Goal: Task Accomplishment & Management: Complete application form

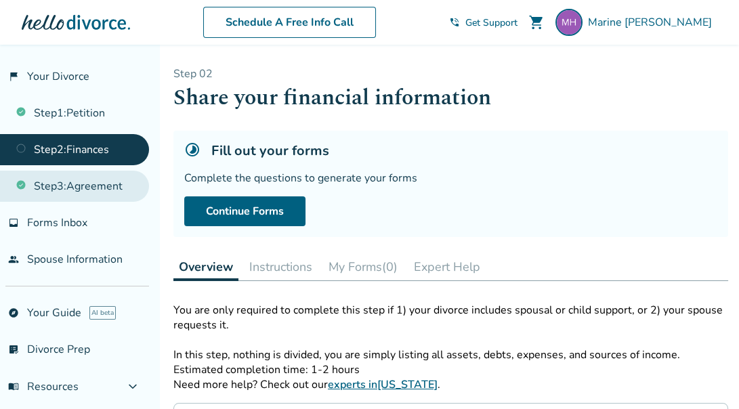
scroll to position [25, 0]
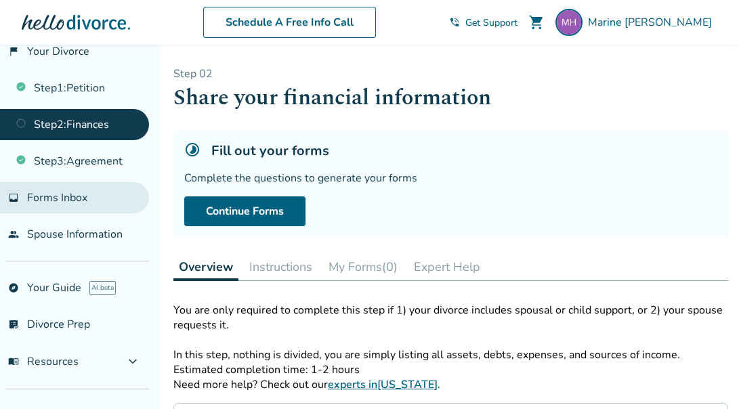
click at [104, 187] on link "inbox Forms Inbox" at bounding box center [74, 197] width 149 height 31
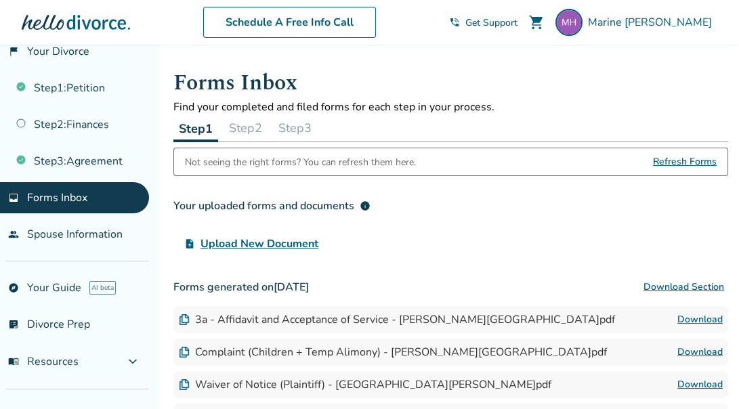
click at [296, 129] on button "Step 3" at bounding box center [295, 127] width 44 height 27
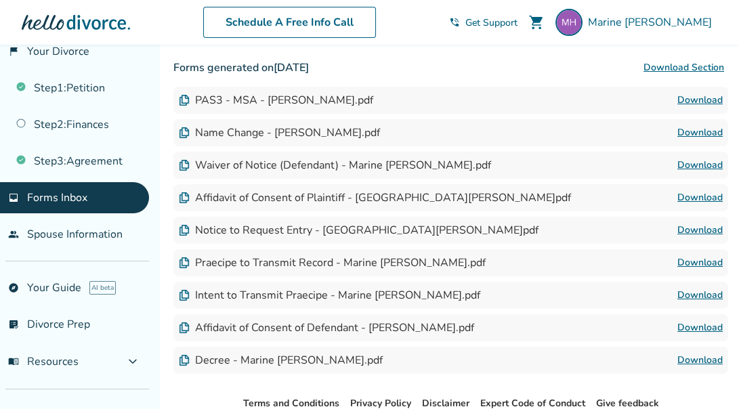
scroll to position [203, 0]
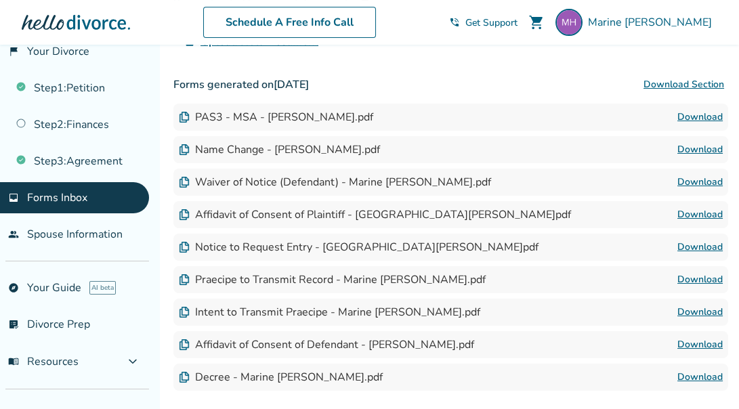
click at [698, 85] on button "Download Section" at bounding box center [683, 84] width 89 height 27
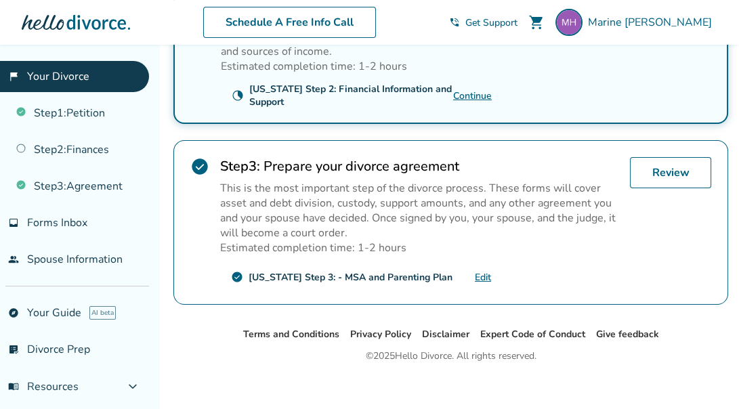
scroll to position [553, 0]
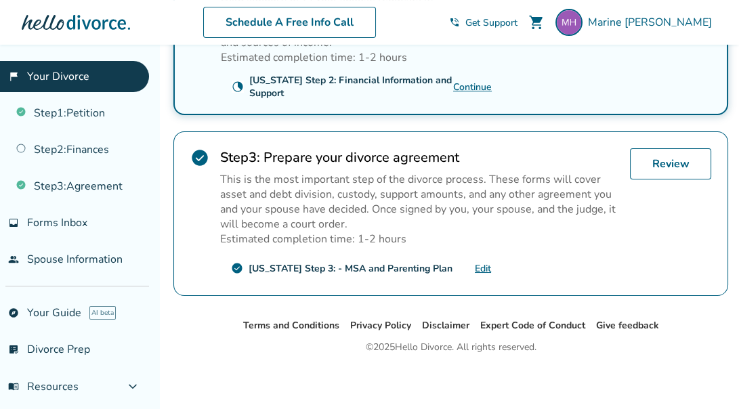
click at [485, 268] on link "Edit" at bounding box center [483, 268] width 16 height 13
click at [478, 263] on link "Edit" at bounding box center [483, 268] width 16 height 13
click at [482, 188] on p "This is the most important step of the divorce process. These forms will cover …" at bounding box center [419, 202] width 399 height 60
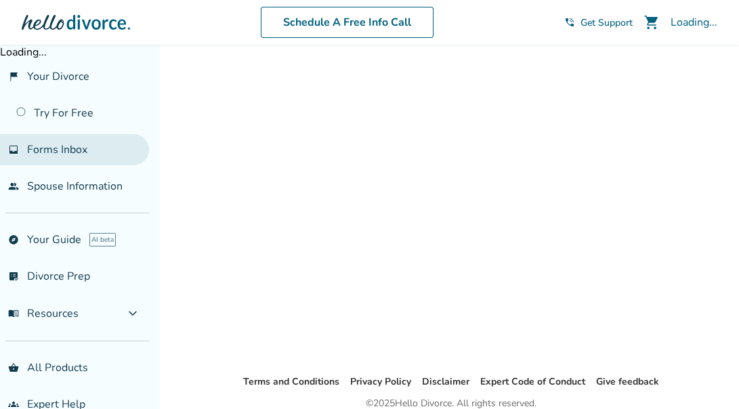
click at [80, 142] on span "Forms Inbox" at bounding box center [57, 149] width 60 height 15
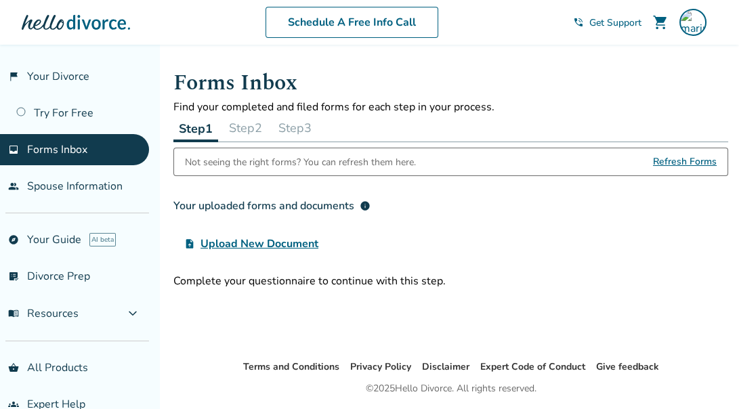
click at [296, 130] on button "Step 3" at bounding box center [295, 127] width 44 height 27
click at [296, 130] on button "Step 3" at bounding box center [294, 128] width 45 height 28
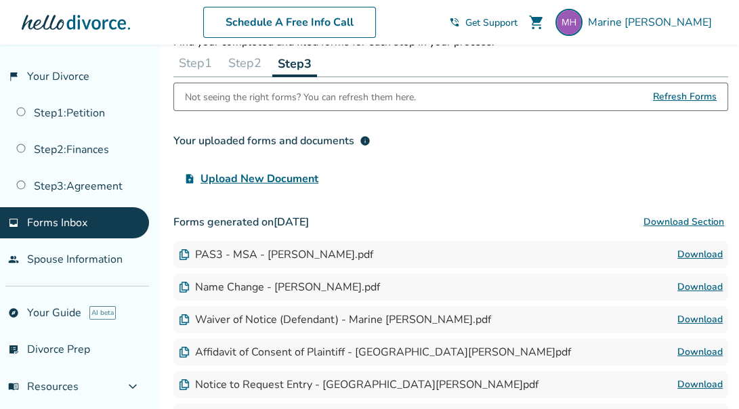
scroll to position [38, 0]
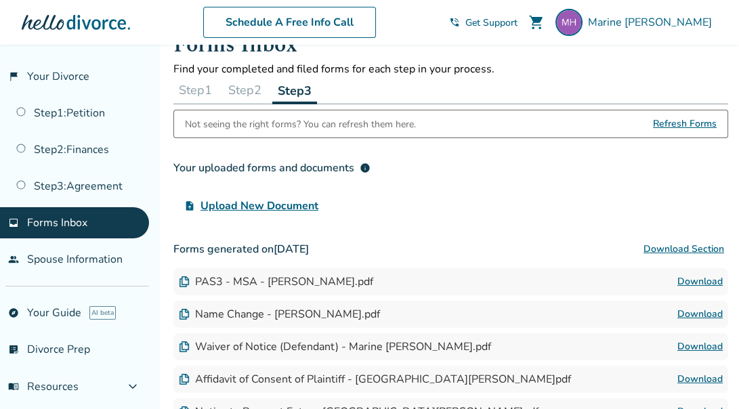
click at [696, 282] on link "Download" at bounding box center [699, 282] width 45 height 16
